Goal: Information Seeking & Learning: Learn about a topic

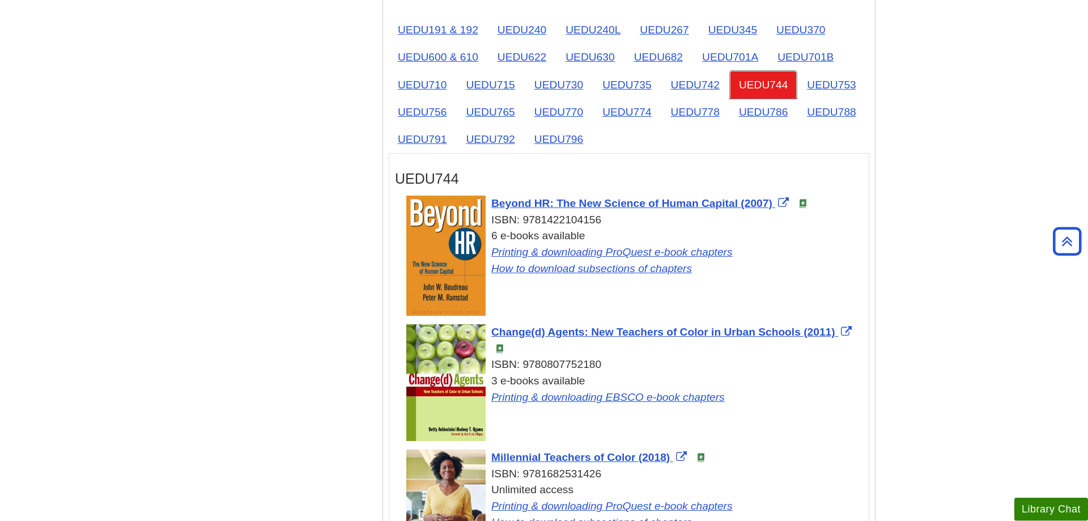
scroll to position [1914, 0]
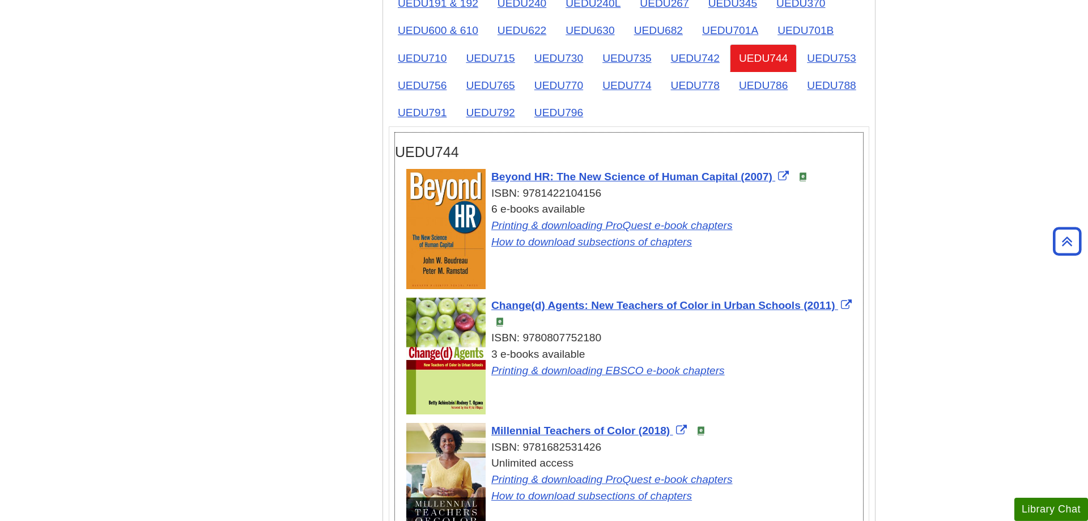
click at [566, 144] on h3 "UEDU744" at bounding box center [629, 152] width 468 height 16
click at [571, 144] on h3 "UEDU744" at bounding box center [629, 152] width 468 height 16
drag, startPoint x: 486, startPoint y: 121, endPoint x: 740, endPoint y: 120, distance: 253.3
click at [740, 169] on div "Beyond HR: The New Science of Human Capital (2007) ISBN: 9781422104156 6 e-book…" at bounding box center [634, 210] width 457 height 82
copy span "Beyond HR: The New Science of Human Capital"
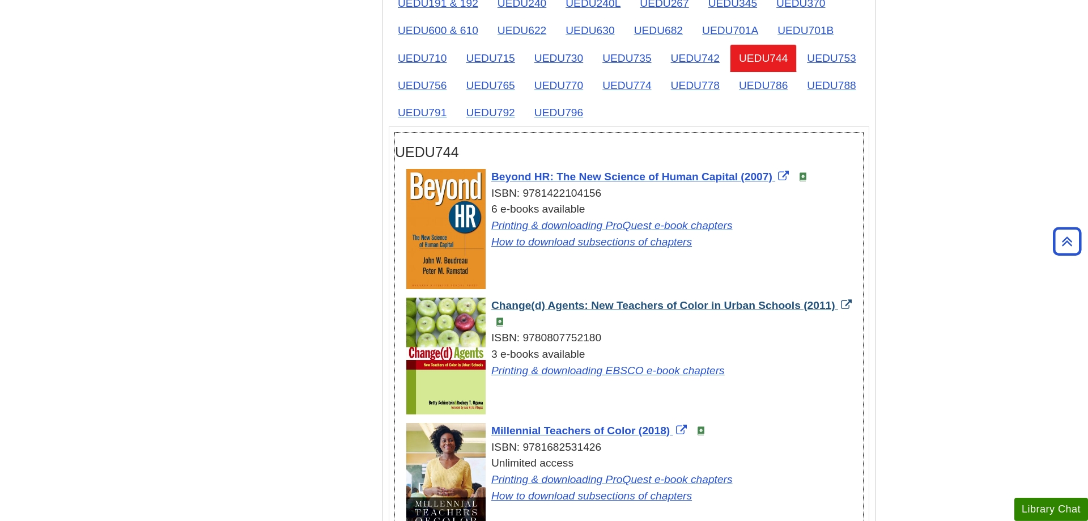
drag, startPoint x: 487, startPoint y: 250, endPoint x: 799, endPoint y: 249, distance: 311.7
click at [799, 298] on div "Change(d) Agents: New Teachers of Color in Urban Schools (2011) ISBN: 978080775…" at bounding box center [634, 339] width 457 height 82
copy span "Change(d) Agents: New Teachers of Color in Urban Schools"
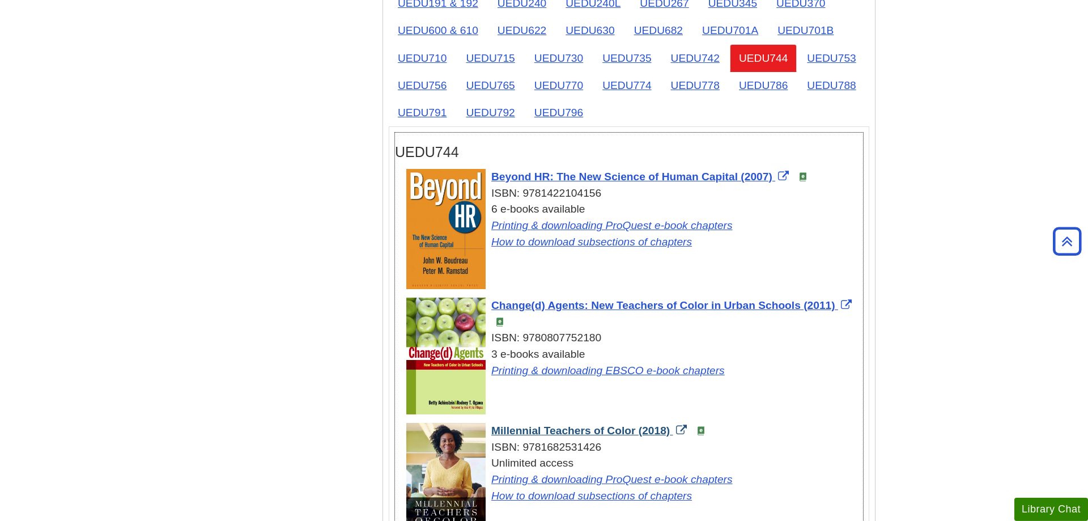
drag, startPoint x: 488, startPoint y: 373, endPoint x: 635, endPoint y: 374, distance: 147.4
click at [635, 423] on div "Millennial Teachers of Color (2018) ISBN: 9781682531426 Unlimited access Printi…" at bounding box center [634, 496] width 457 height 147
copy span "Millennial Teachers of Color"
drag, startPoint x: 983, startPoint y: 402, endPoint x: 892, endPoint y: 342, distance: 109.1
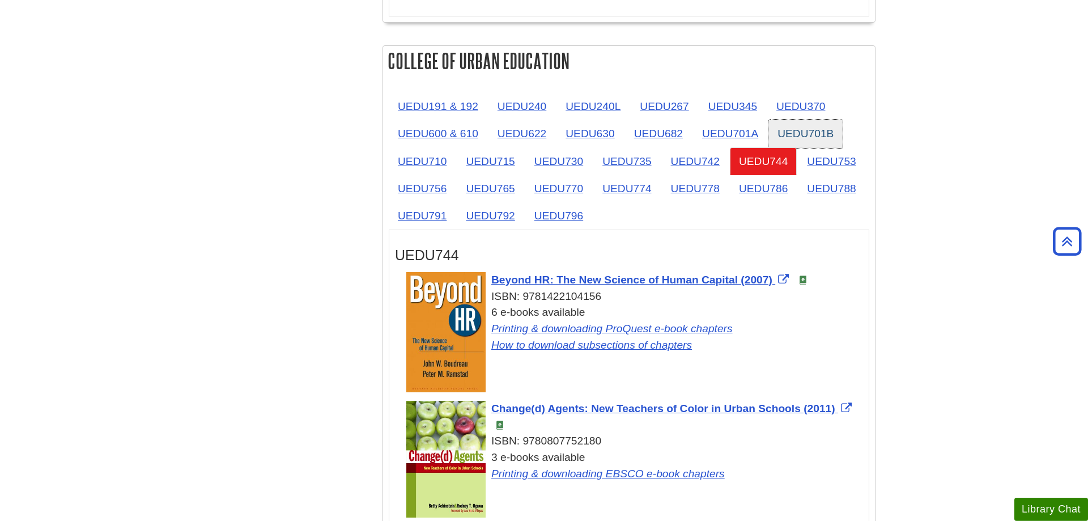
scroll to position [1740, 0]
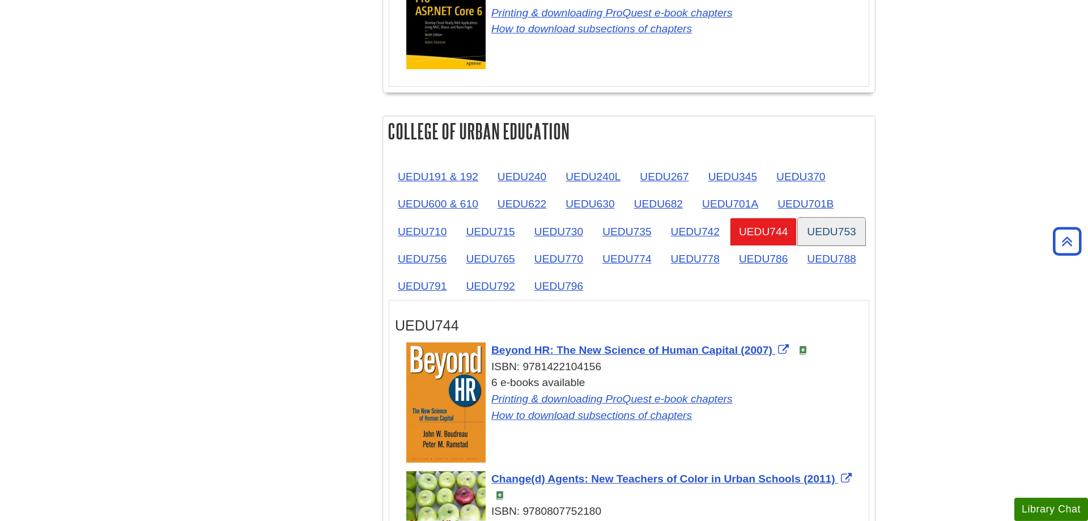
click at [843, 218] on link "UEDU753" at bounding box center [831, 232] width 67 height 28
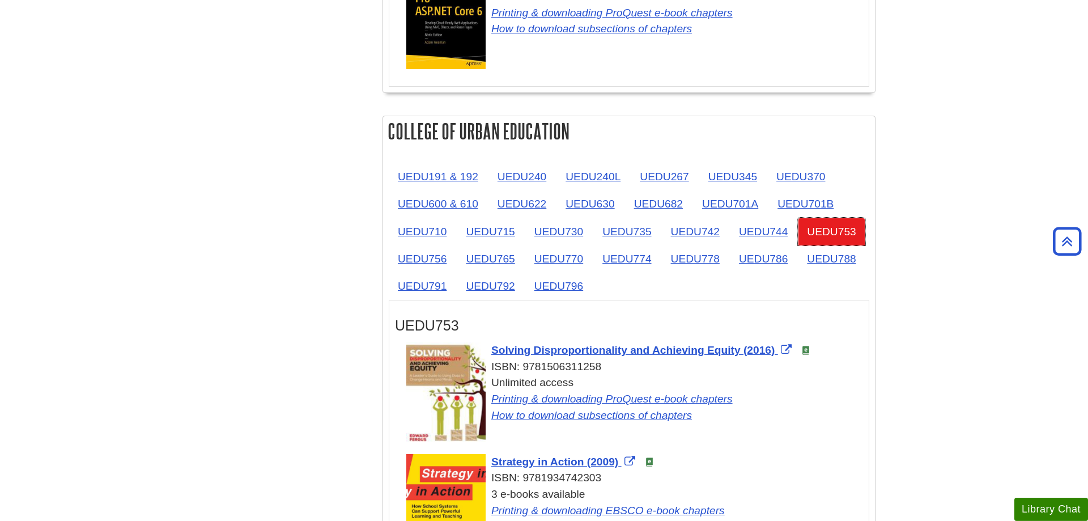
scroll to position [1914, 0]
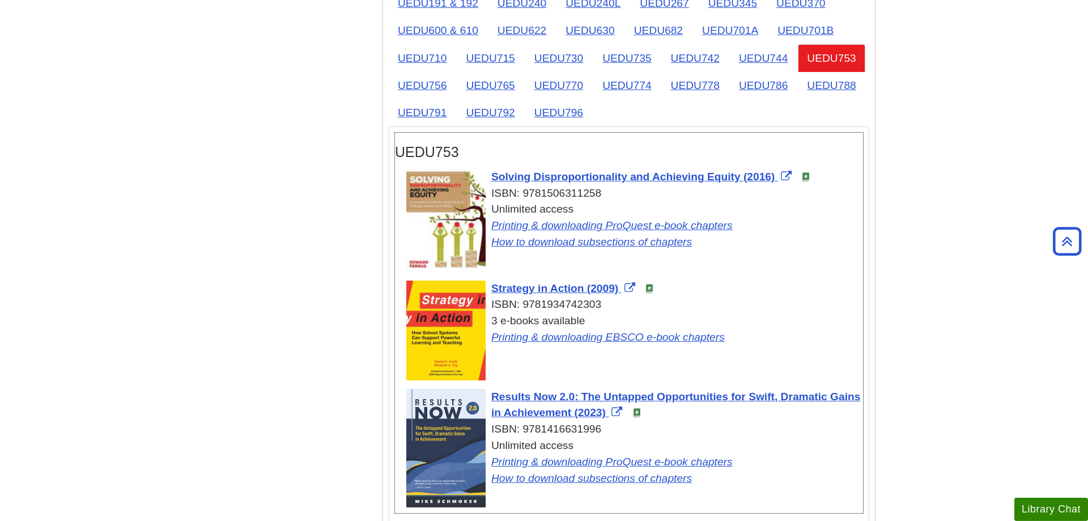
drag, startPoint x: 490, startPoint y: 120, endPoint x: 741, endPoint y: 126, distance: 251.7
click at [741, 169] on div "Solving Disproportionality and Achieving Equity (2016) ISBN: 9781506311258 Unli…" at bounding box center [634, 210] width 457 height 82
copy span "Solving Disproportionality and Achieving Equity"
drag, startPoint x: 490, startPoint y: 231, endPoint x: 583, endPoint y: 231, distance: 92.9
click at [583, 281] on div "Strategy in Action (2009) ISBN: 9781934742303 3 e-books available Printing & do…" at bounding box center [634, 313] width 457 height 65
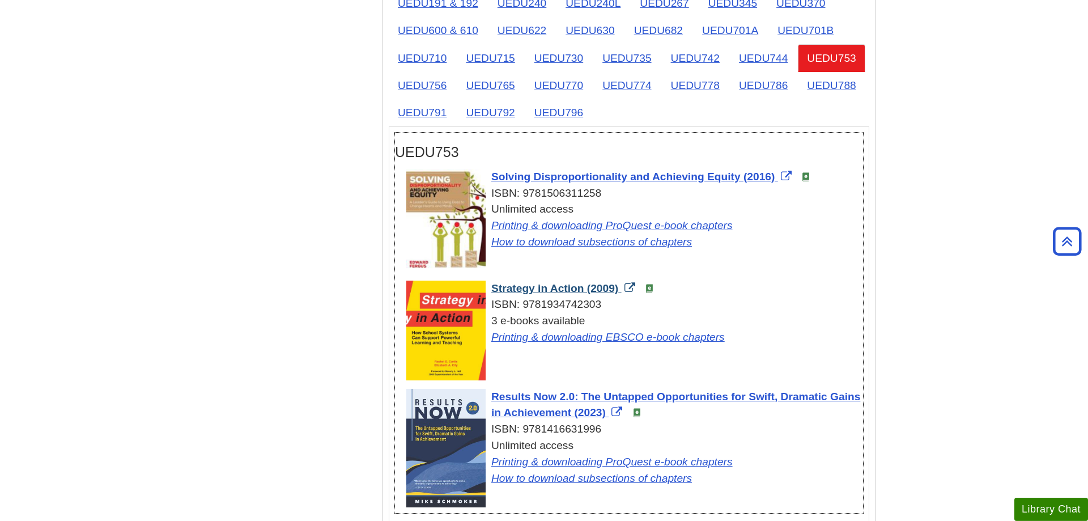
copy span "Strategy in Action"
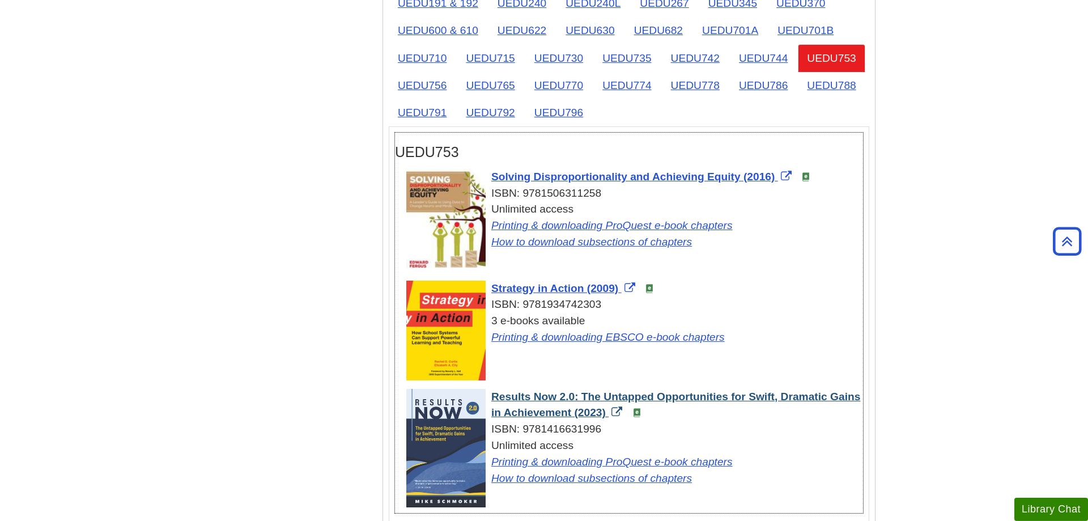
drag, startPoint x: 490, startPoint y: 340, endPoint x: 573, endPoint y: 356, distance: 84.8
click at [573, 389] on div "Results Now 2.0: The Untapped Opportunities for Swift, Dramatic Gains in Achiev…" at bounding box center [634, 438] width 457 height 98
copy span "Results Now 2.0: The Untapped Opportunities for Swift, Dramatic Gains in Achiev…"
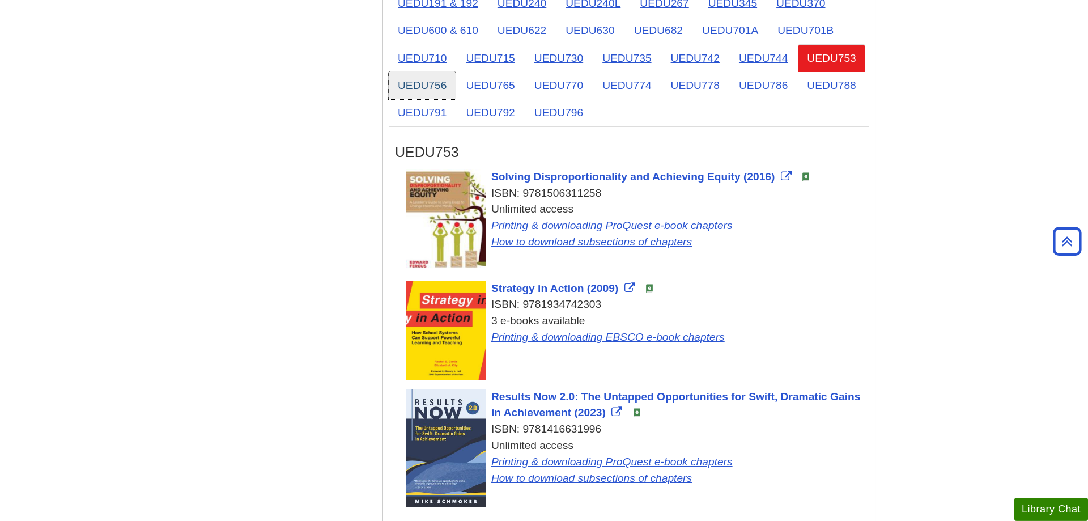
click at [432, 71] on link "UEDU756" at bounding box center [422, 85] width 67 height 28
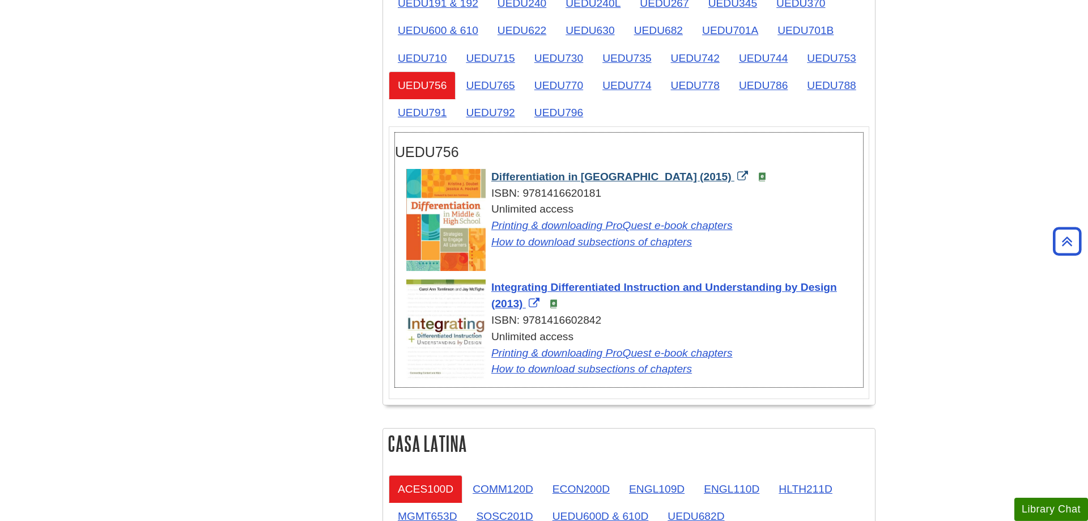
drag, startPoint x: 490, startPoint y: 121, endPoint x: 704, endPoint y: 122, distance: 214.2
click at [704, 169] on div "Differentiation in [GEOGRAPHIC_DATA] (2015) ISBN: 9781416620181 Unlimited acces…" at bounding box center [634, 210] width 457 height 82
copy span "Differentiation in [GEOGRAPHIC_DATA]"
drag, startPoint x: 489, startPoint y: 229, endPoint x: 838, endPoint y: 230, distance: 349.7
click at [838, 279] on div "Integrating Differentiated Instruction and Understanding by Design (2013) ISBN:…" at bounding box center [634, 328] width 457 height 98
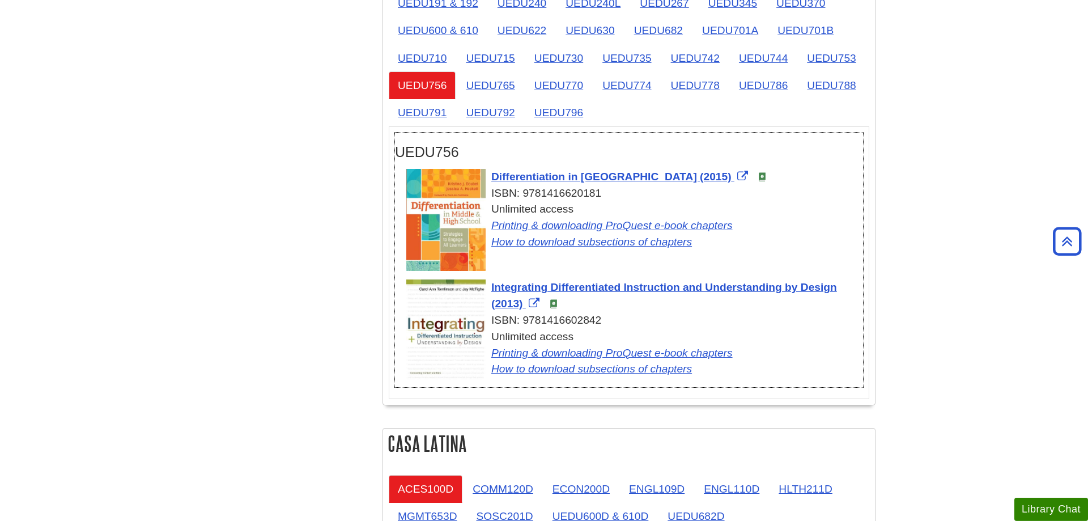
copy span "Integrating Differentiated Instruction and Understanding by Design"
click at [507, 71] on link "UEDU765" at bounding box center [490, 85] width 67 height 28
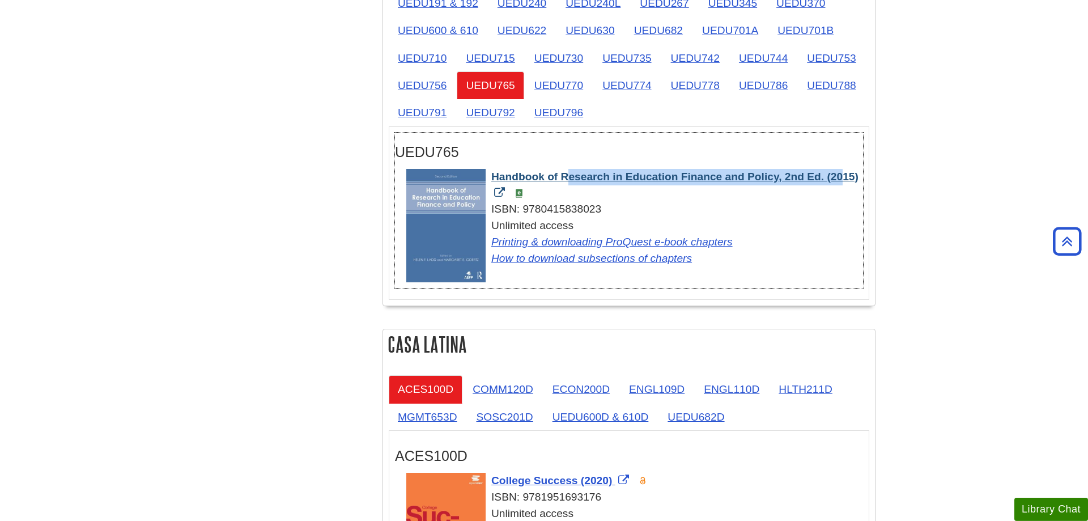
drag, startPoint x: 488, startPoint y: 119, endPoint x: 778, endPoint y: 122, distance: 290.2
click at [778, 169] on div "Handbook of Research in Education Finance and Policy, 2nd Ed. (2015) ISBN: 9780…" at bounding box center [634, 218] width 457 height 98
copy span "Handbook of Research in Education Finance and Policy"
click at [568, 71] on link "UEDU770" at bounding box center [558, 85] width 67 height 28
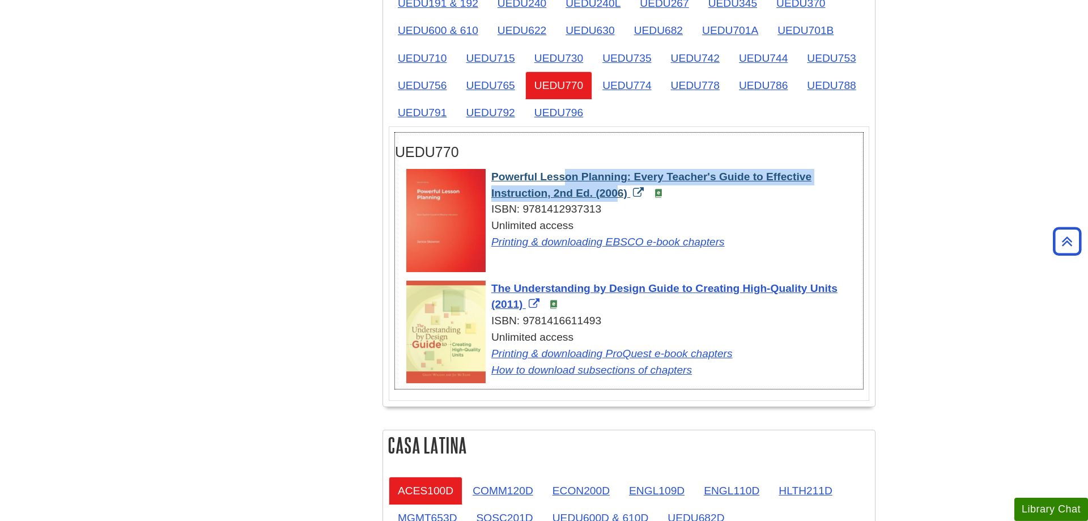
drag, startPoint x: 489, startPoint y: 119, endPoint x: 550, endPoint y: 137, distance: 63.7
click at [550, 169] on div "Powerful Lesson Planning: Every Teacher's Guide to Effective Instruction, 2nd E…" at bounding box center [634, 210] width 457 height 82
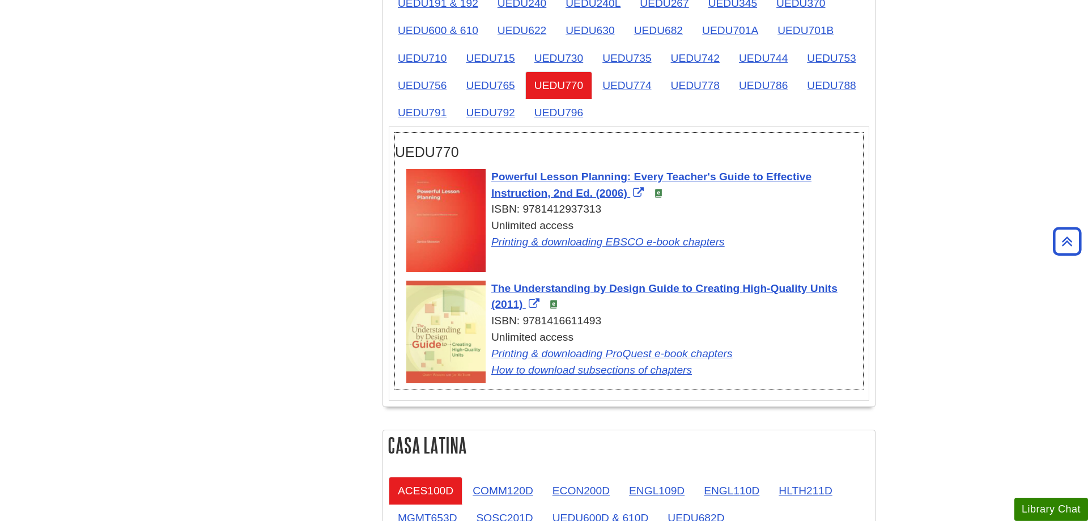
click at [765, 201] on div "ISBN: 9781412937313" at bounding box center [634, 209] width 457 height 16
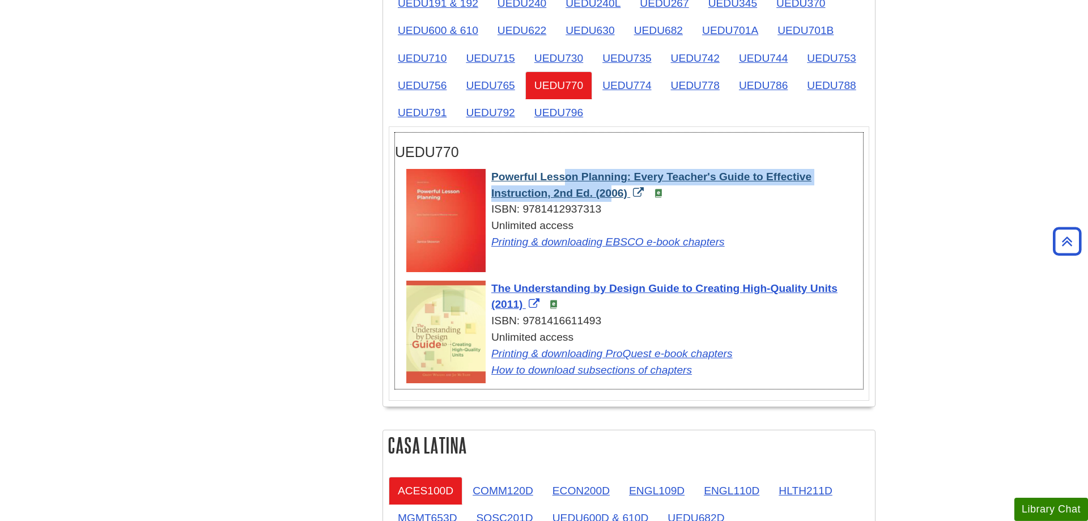
drag, startPoint x: 489, startPoint y: 119, endPoint x: 549, endPoint y: 137, distance: 62.6
click at [549, 169] on div "Powerful Lesson Planning: Every Teacher's Guide to Effective Instruction, 2nd E…" at bounding box center [634, 210] width 457 height 82
copy span "Powerful Lesson Planning: Every Teacher's Guide to Effective Instruction"
drag, startPoint x: 489, startPoint y: 230, endPoint x: 842, endPoint y: 232, distance: 352.5
click at [839, 281] on div "The Understanding by Design Guide to Creating High-Quality Units (2011) ISBN: 9…" at bounding box center [634, 330] width 457 height 98
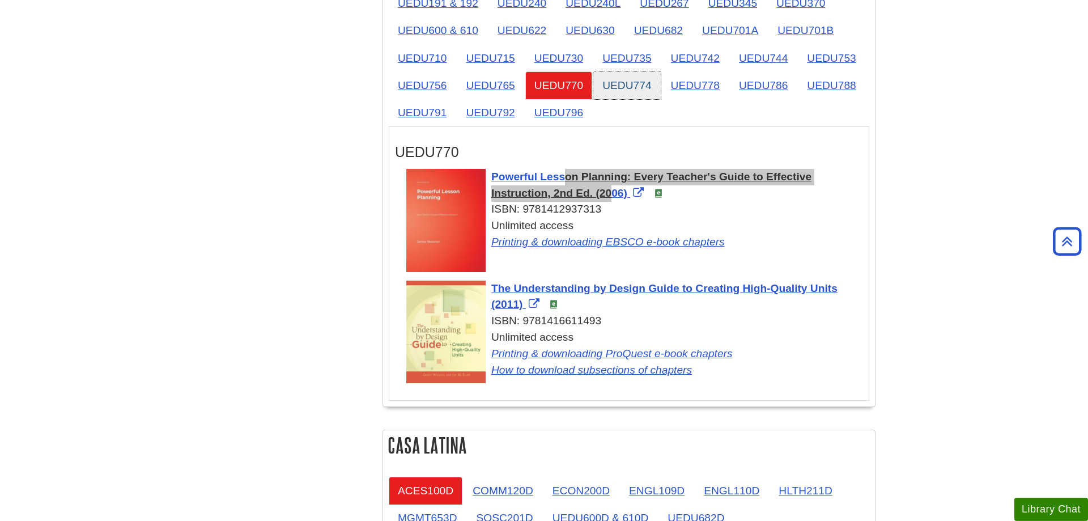
click at [640, 71] on link "UEDU774" at bounding box center [626, 85] width 67 height 28
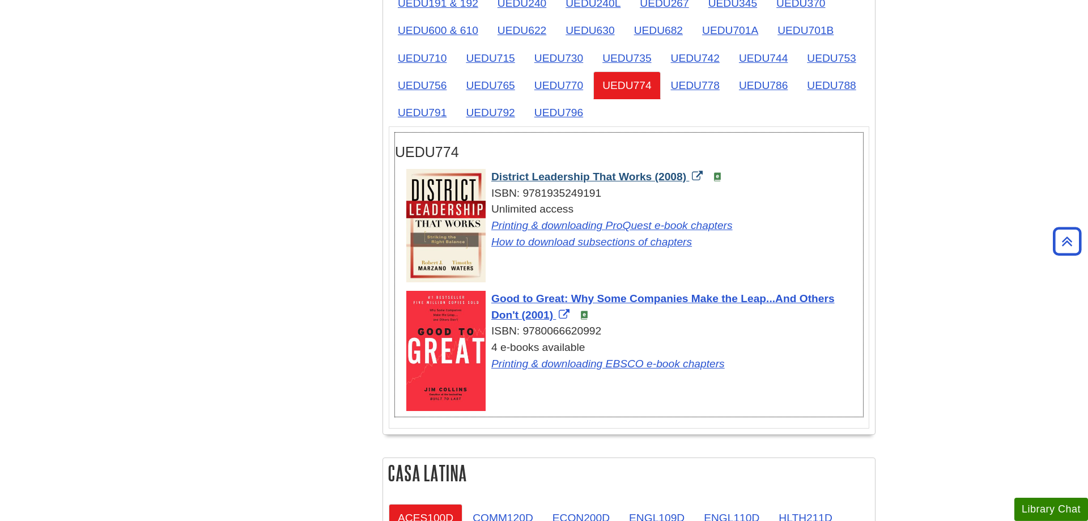
drag, startPoint x: 490, startPoint y: 120, endPoint x: 652, endPoint y: 121, distance: 162.7
click at [652, 169] on div "District Leadership That Works (2008) ISBN: 9781935249191 Unlimited access Prin…" at bounding box center [634, 210] width 457 height 82
drag, startPoint x: 488, startPoint y: 241, endPoint x: 519, endPoint y: 254, distance: 33.0
click at [519, 291] on div "Good to Great: Why Some Companies Make the Leap...And Others Don't (2001) ISBN:…" at bounding box center [634, 332] width 457 height 82
click at [681, 71] on link "UEDU778" at bounding box center [695, 85] width 67 height 28
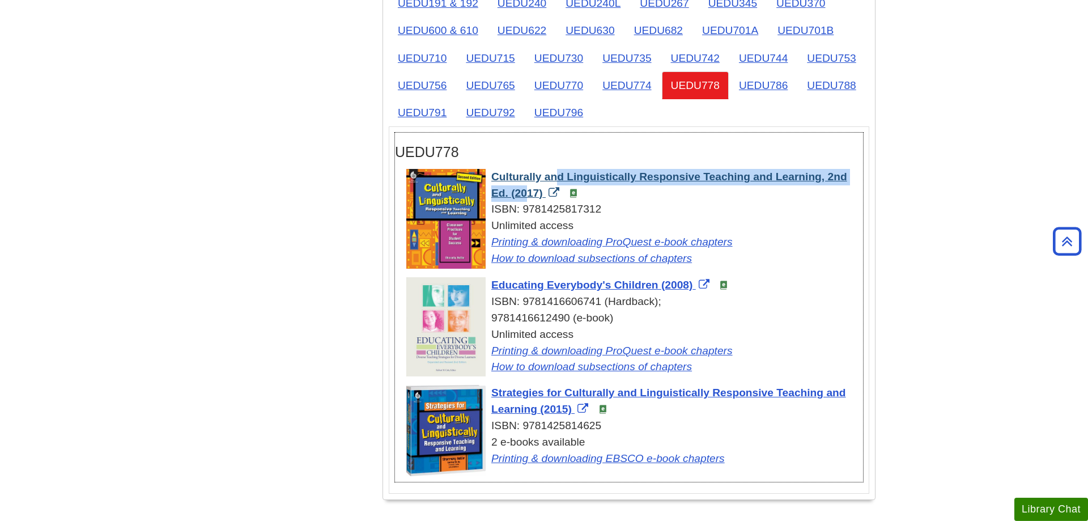
drag, startPoint x: 489, startPoint y: 119, endPoint x: 821, endPoint y: 121, distance: 332.1
click at [821, 169] on div "Culturally and Linguistically Responsive Teaching and Learning, 2nd Ed. (2017) …" at bounding box center [634, 218] width 457 height 98
drag, startPoint x: 489, startPoint y: 230, endPoint x: 657, endPoint y: 231, distance: 168.3
click at [657, 277] on div "Educating Everybody's Children (2008) ISBN: 9781416606741 (Hardback); 978141661…" at bounding box center [634, 326] width 457 height 98
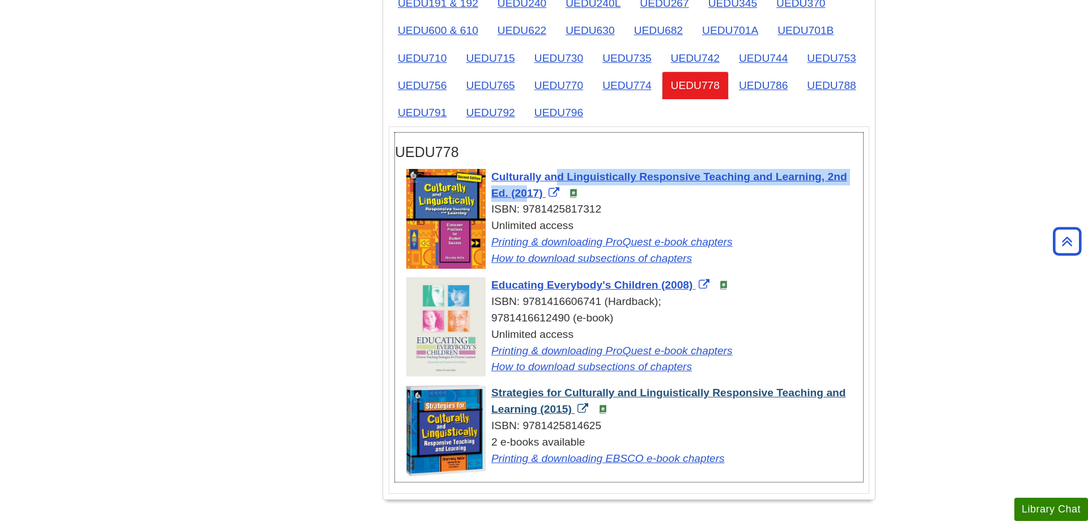
drag, startPoint x: 490, startPoint y: 336, endPoint x: 538, endPoint y: 349, distance: 49.9
click at [538, 385] on div "Strategies for Culturally and Linguistically Responsive Teaching and Learning (…" at bounding box center [634, 426] width 457 height 82
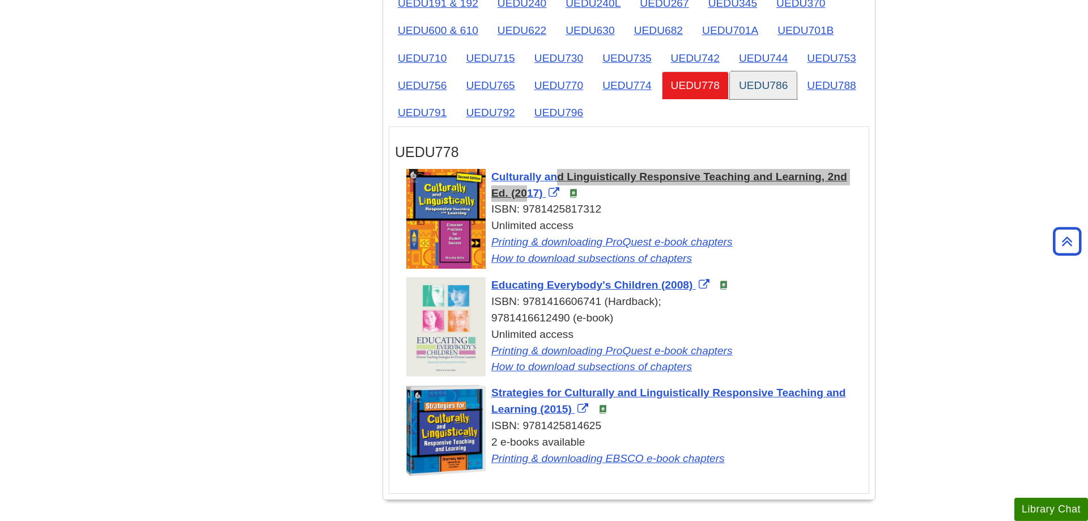
click at [763, 71] on link "UEDU786" at bounding box center [763, 85] width 67 height 28
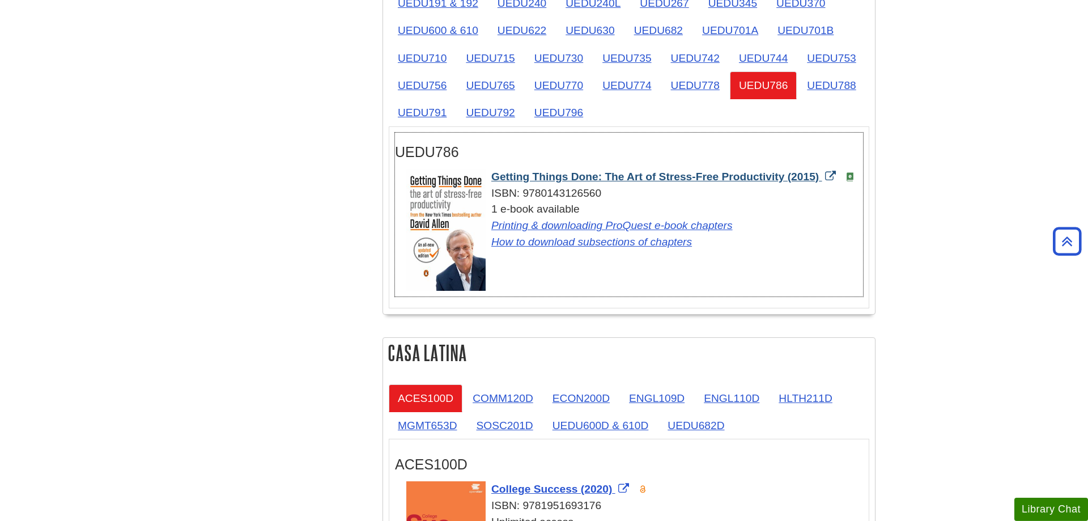
drag, startPoint x: 488, startPoint y: 122, endPoint x: 784, endPoint y: 120, distance: 296.4
click at [784, 169] on div "Getting Things Done: The Art of Stress-Free Productivity (2015) ISBN: 978014312…" at bounding box center [634, 210] width 457 height 82
click at [842, 71] on link "UEDU788" at bounding box center [831, 85] width 67 height 28
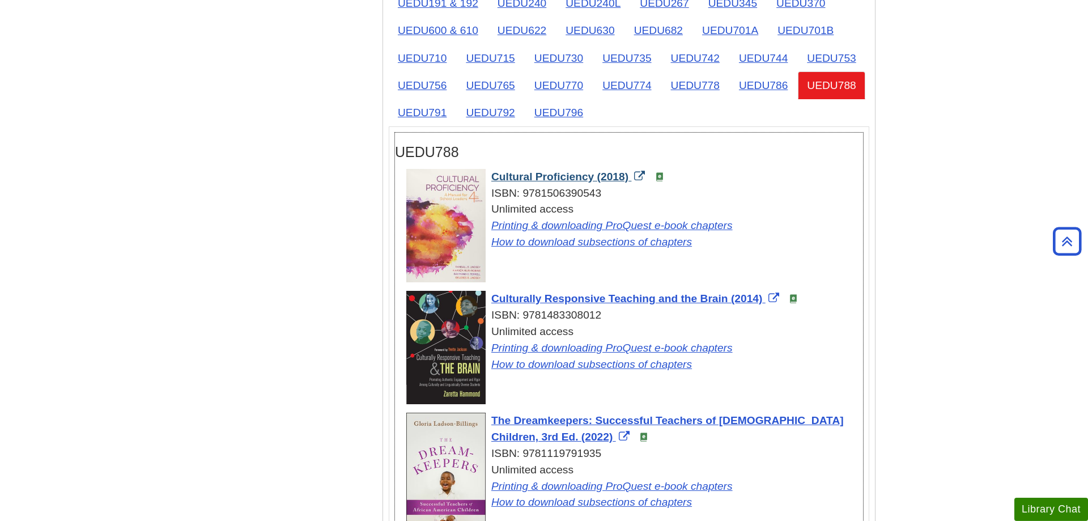
drag, startPoint x: 489, startPoint y: 119, endPoint x: 593, endPoint y: 121, distance: 104.3
click at [593, 169] on div "Cultural Proficiency (2018) ISBN: 9781506390543 Unlimited access Printing & dow…" at bounding box center [634, 210] width 457 height 82
drag, startPoint x: 491, startPoint y: 241, endPoint x: 731, endPoint y: 240, distance: 239.7
click at [731, 291] on div "Culturally Responsive Teaching and the Brain (2014) ISBN: 9781483308012 Unlimit…" at bounding box center [634, 332] width 457 height 82
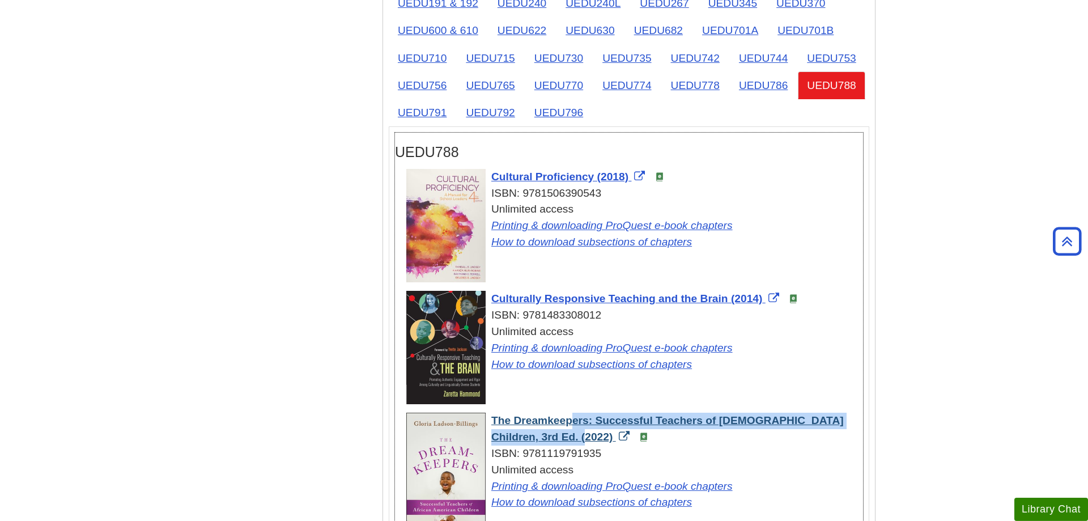
drag, startPoint x: 489, startPoint y: 362, endPoint x: 857, endPoint y: 363, distance: 368.4
click at [857, 413] on div "The Dreamkeepers: Successful Teachers of [DEMOGRAPHIC_DATA] Children, 3rd Ed. (…" at bounding box center [634, 462] width 457 height 98
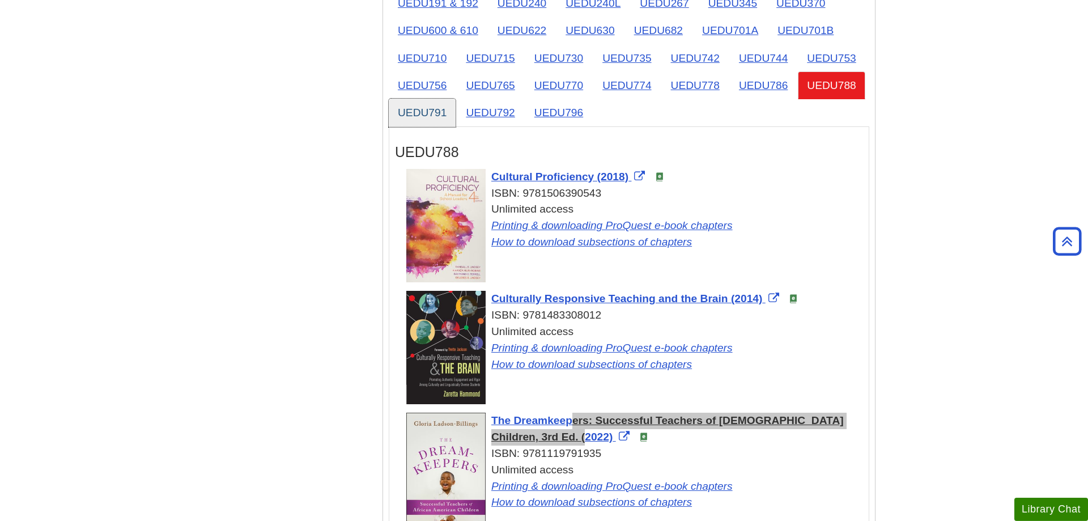
click at [438, 99] on link "UEDU791" at bounding box center [422, 113] width 67 height 28
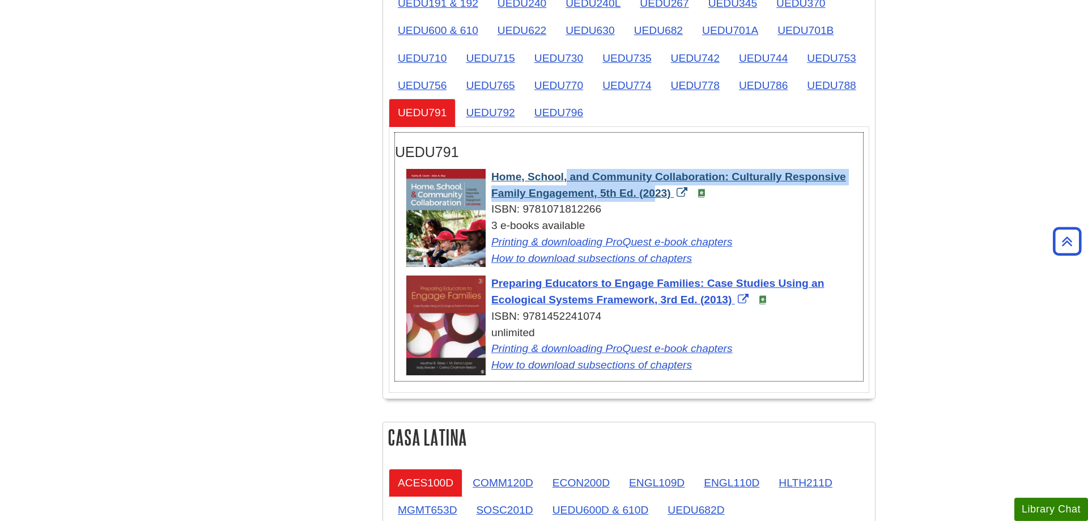
drag, startPoint x: 489, startPoint y: 120, endPoint x: 595, endPoint y: 135, distance: 107.1
click at [595, 169] on div "Home, School, and Community Collaboration: Culturally Responsive Family Engagem…" at bounding box center [634, 218] width 457 height 98
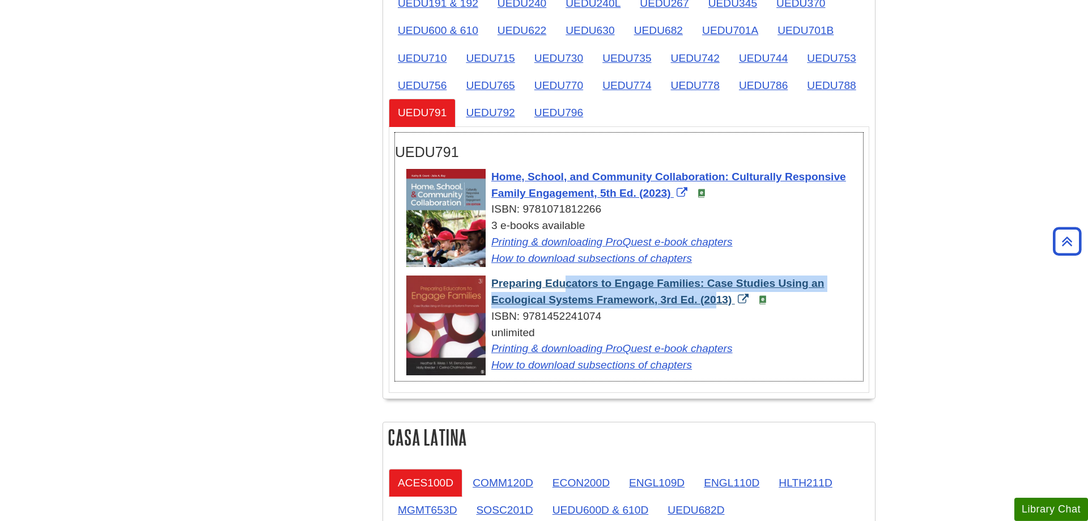
drag, startPoint x: 490, startPoint y: 226, endPoint x: 654, endPoint y: 245, distance: 165.5
click at [654, 275] on div "Preparing Educators to Engage Families: Case Studies Using an Ecological System…" at bounding box center [634, 324] width 457 height 98
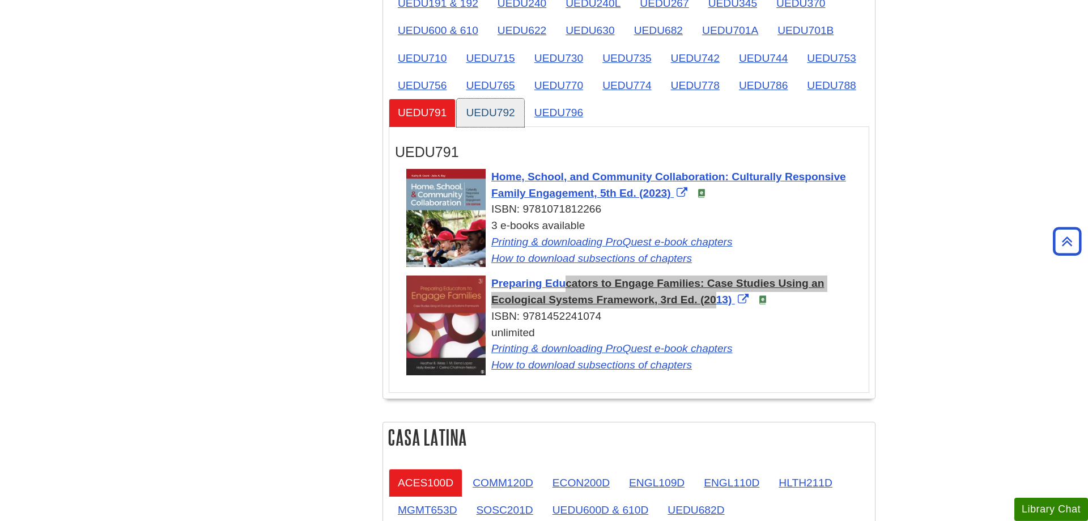
click at [506, 99] on link "UEDU792" at bounding box center [490, 113] width 67 height 28
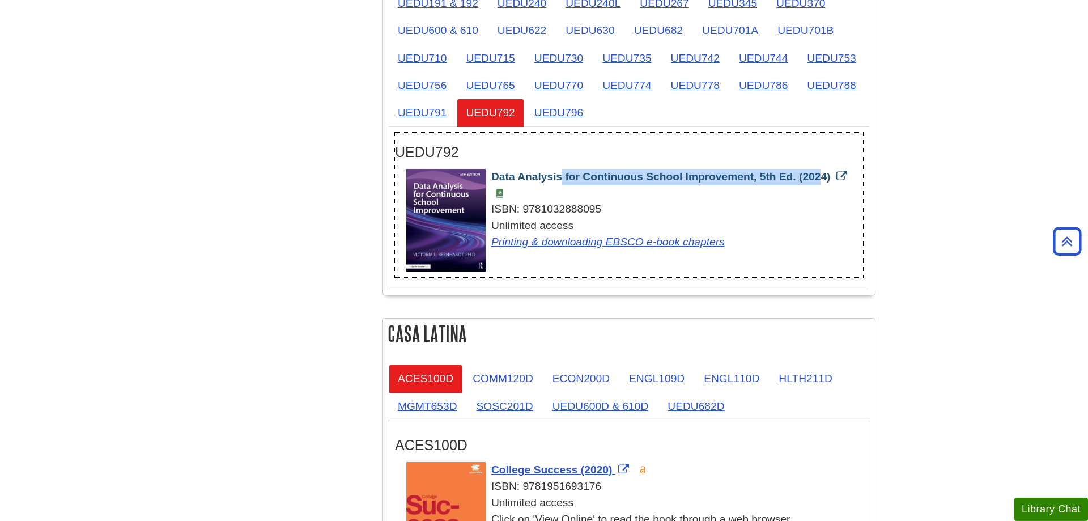
drag, startPoint x: 490, startPoint y: 120, endPoint x: 757, endPoint y: 124, distance: 267.0
click at [757, 169] on div "Data Analysis for Continuous School Improvement, 5th Ed. (2024) ISBN: 978103288…" at bounding box center [634, 210] width 457 height 82
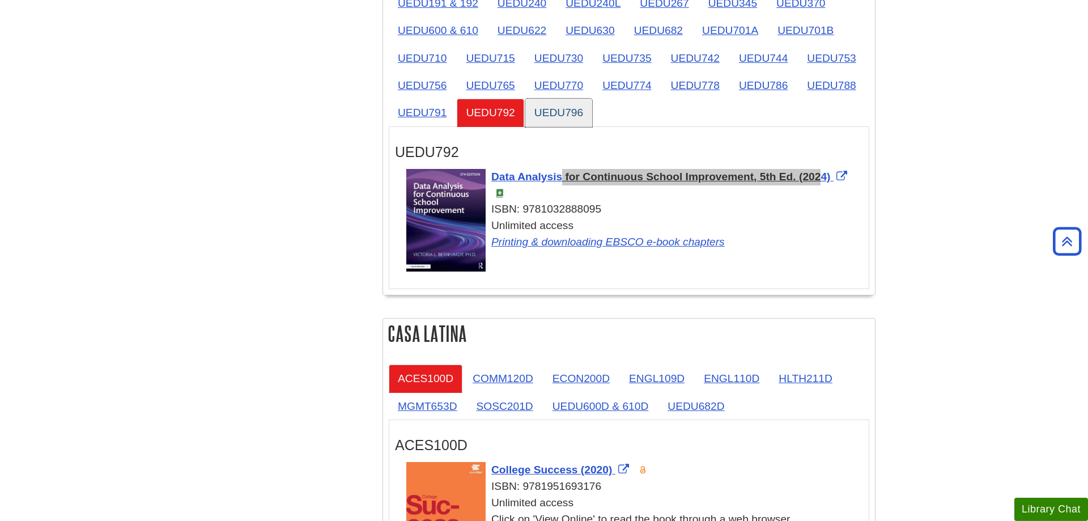
click at [581, 99] on link "UEDU796" at bounding box center [558, 113] width 67 height 28
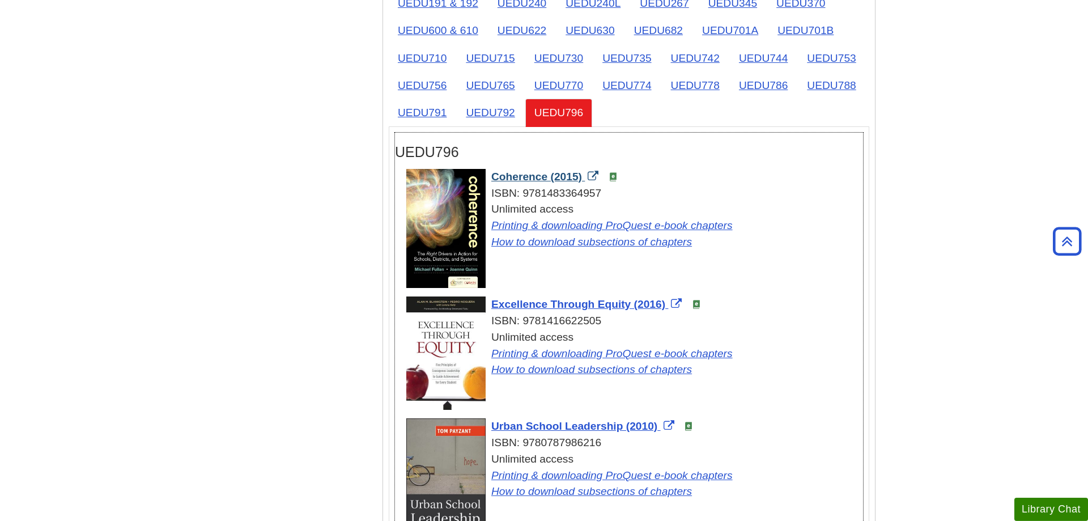
drag, startPoint x: 489, startPoint y: 118, endPoint x: 547, endPoint y: 122, distance: 59.1
click at [547, 169] on div "Coherence (2015) ISBN: 9781483364957 Unlimited access Printing & downloading Pr…" at bounding box center [634, 210] width 457 height 82
drag, startPoint x: 488, startPoint y: 247, endPoint x: 631, endPoint y: 246, distance: 142.8
click at [631, 296] on div "Excellence Through Equity (2016) ISBN: 9781416622505 Unlimited access Printing …" at bounding box center [634, 337] width 457 height 82
drag, startPoint x: 488, startPoint y: 368, endPoint x: 623, endPoint y: 367, distance: 135.5
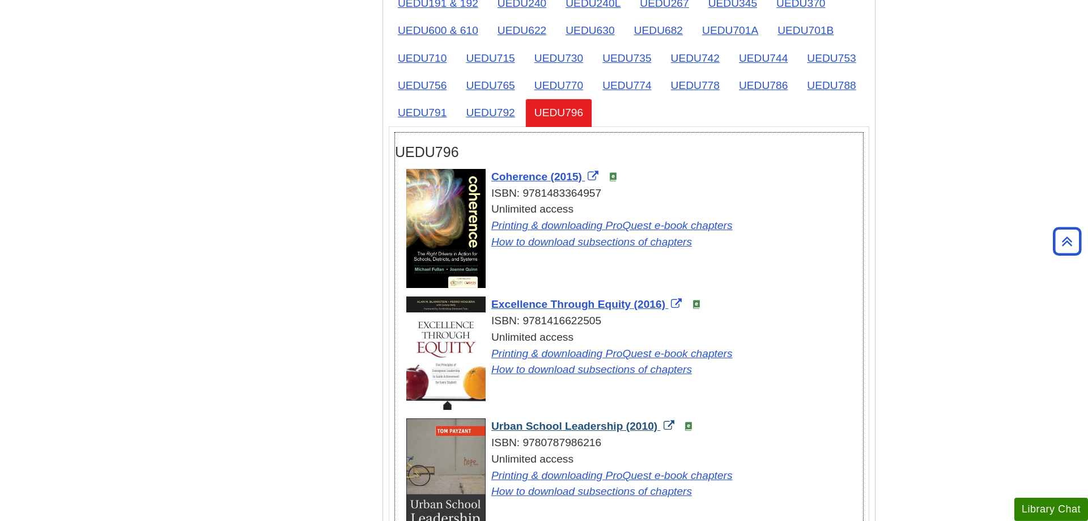
click at [623, 418] on div "Urban School Leadership (2010) ISBN: 9780787986216 Unlimited access Printing & …" at bounding box center [634, 459] width 457 height 82
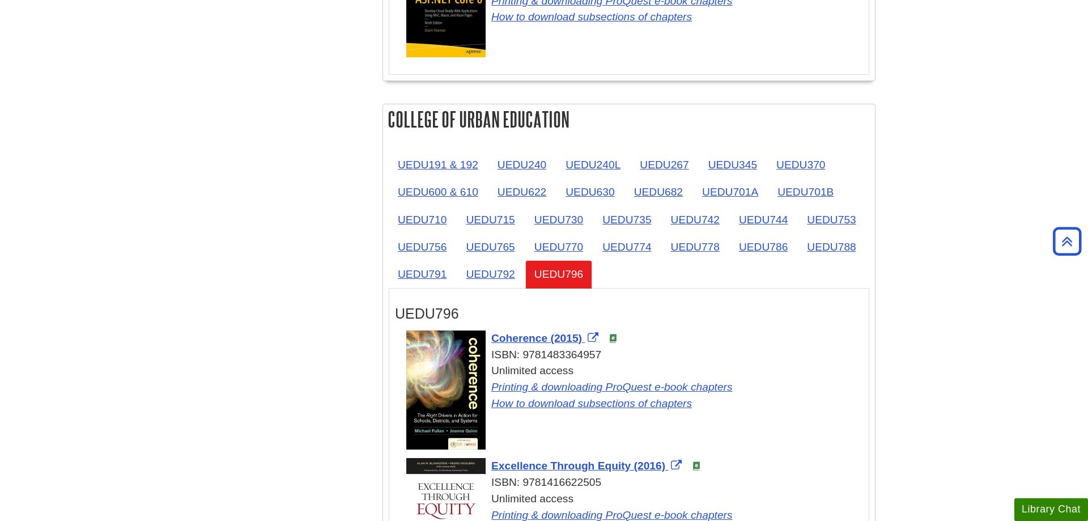
scroll to position [1683, 0]
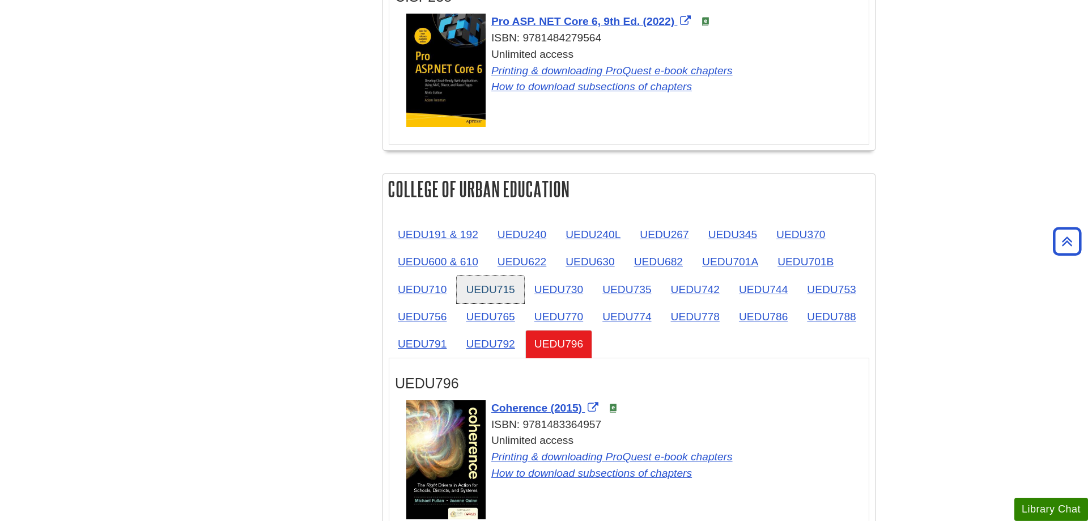
click at [509, 275] on link "UEDU715" at bounding box center [490, 289] width 67 height 28
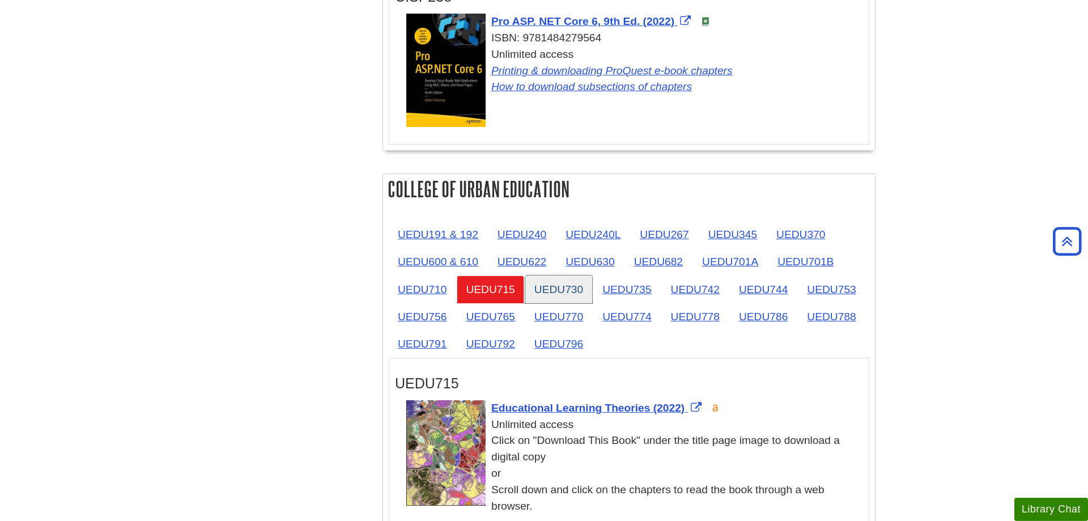
click at [550, 275] on link "UEDU730" at bounding box center [558, 289] width 67 height 28
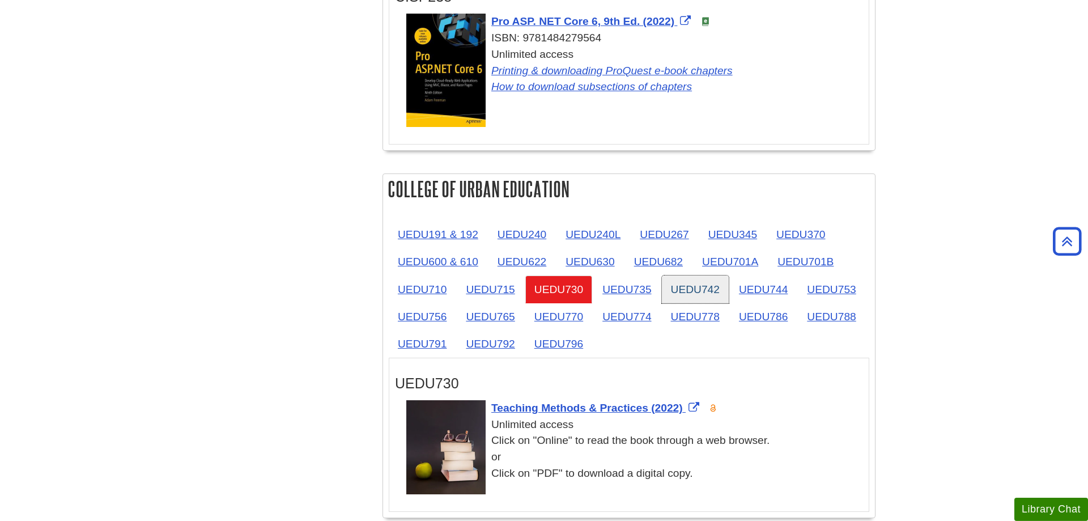
click at [699, 275] on link "UEDU742" at bounding box center [695, 289] width 67 height 28
